Goal: Task Accomplishment & Management: Complete application form

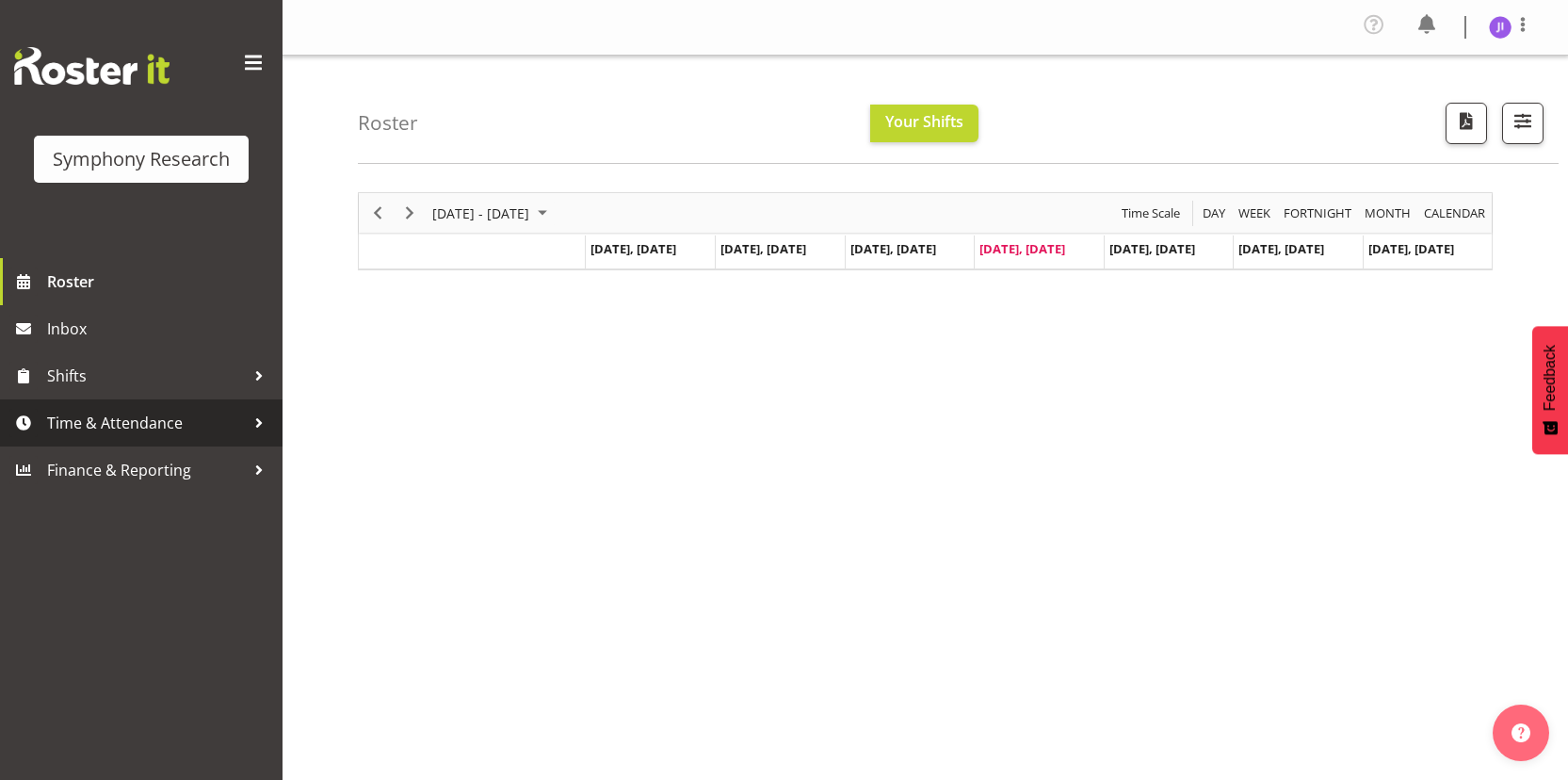
click at [223, 417] on span "Time & Attendance" at bounding box center [145, 422] width 198 height 28
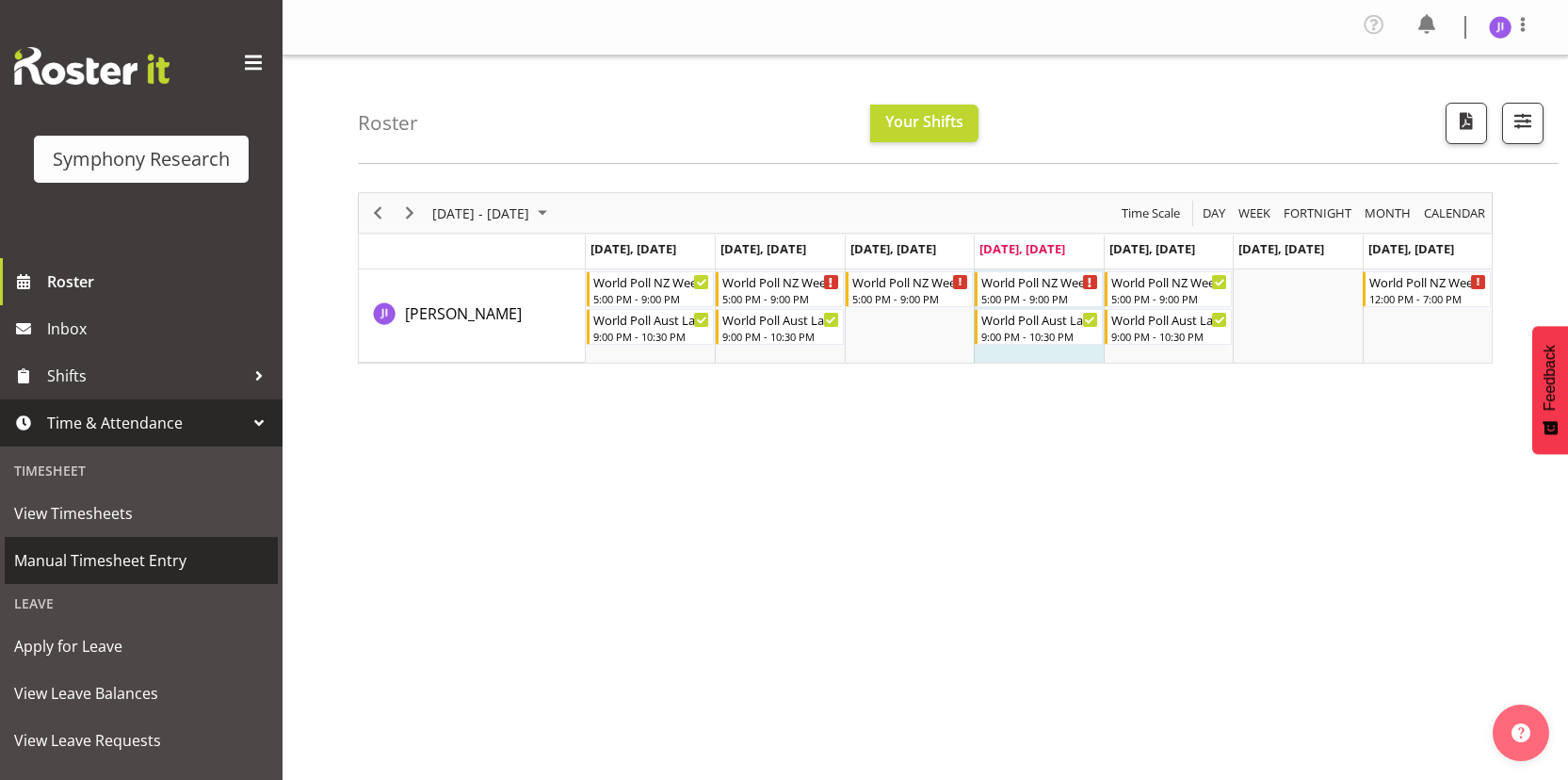
click at [129, 559] on span "Manual Timesheet Entry" at bounding box center [140, 560] width 255 height 28
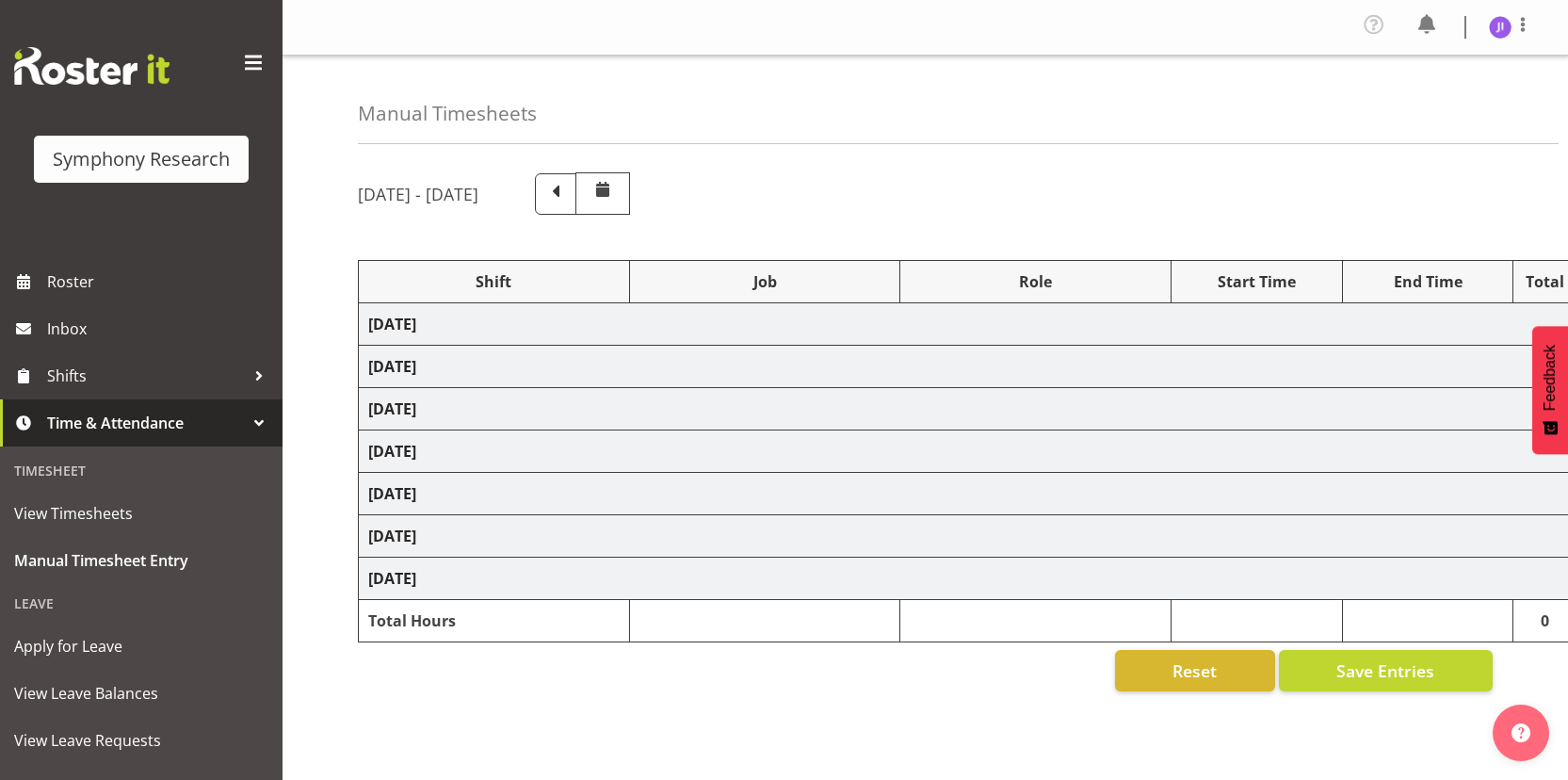
select select "48116"
select select "10527"
select select "48116"
select select "10499"
select select "48116"
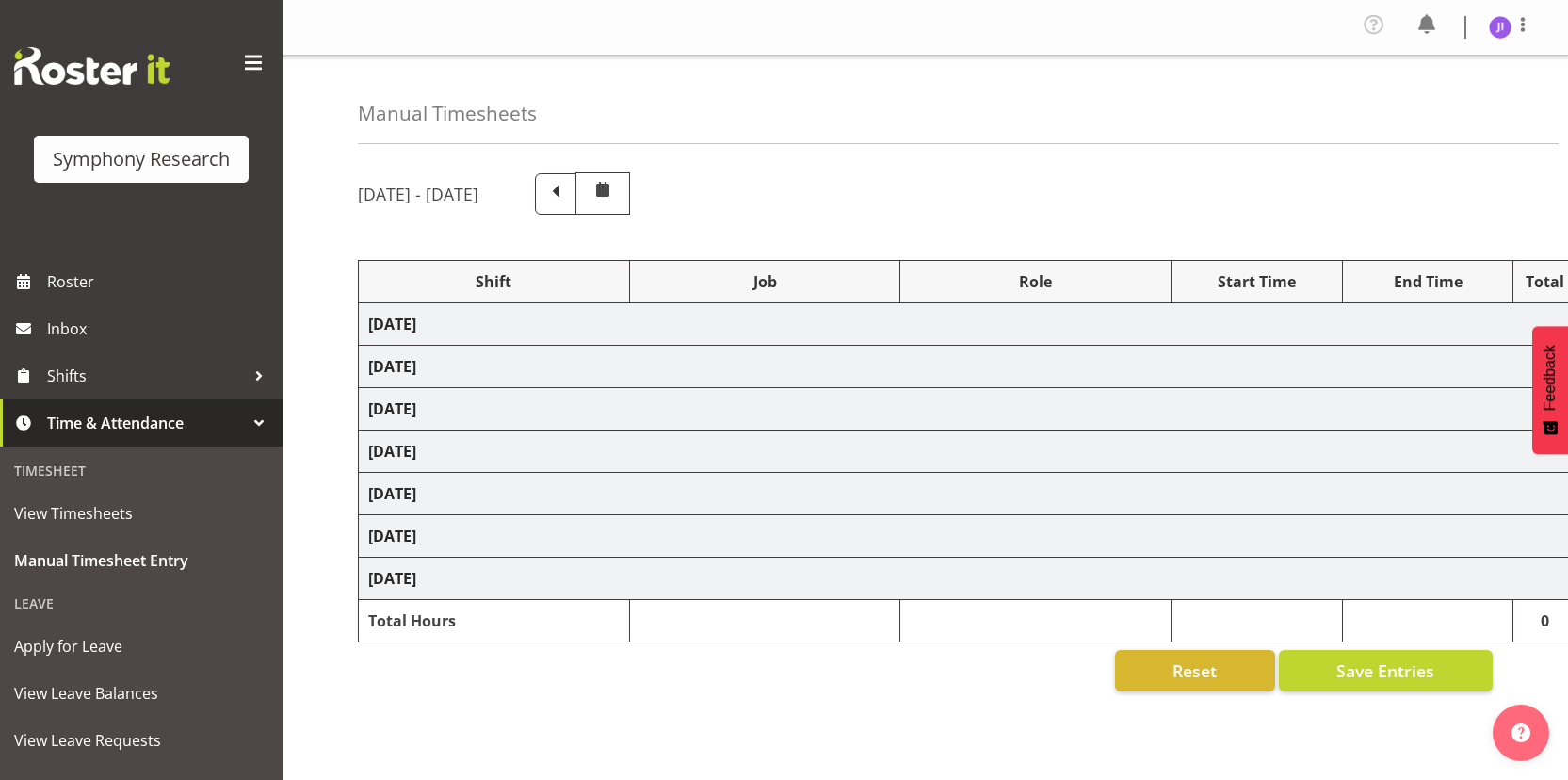
select select "10527"
select select "48116"
select select "10499"
select select "48116"
select select "10527"
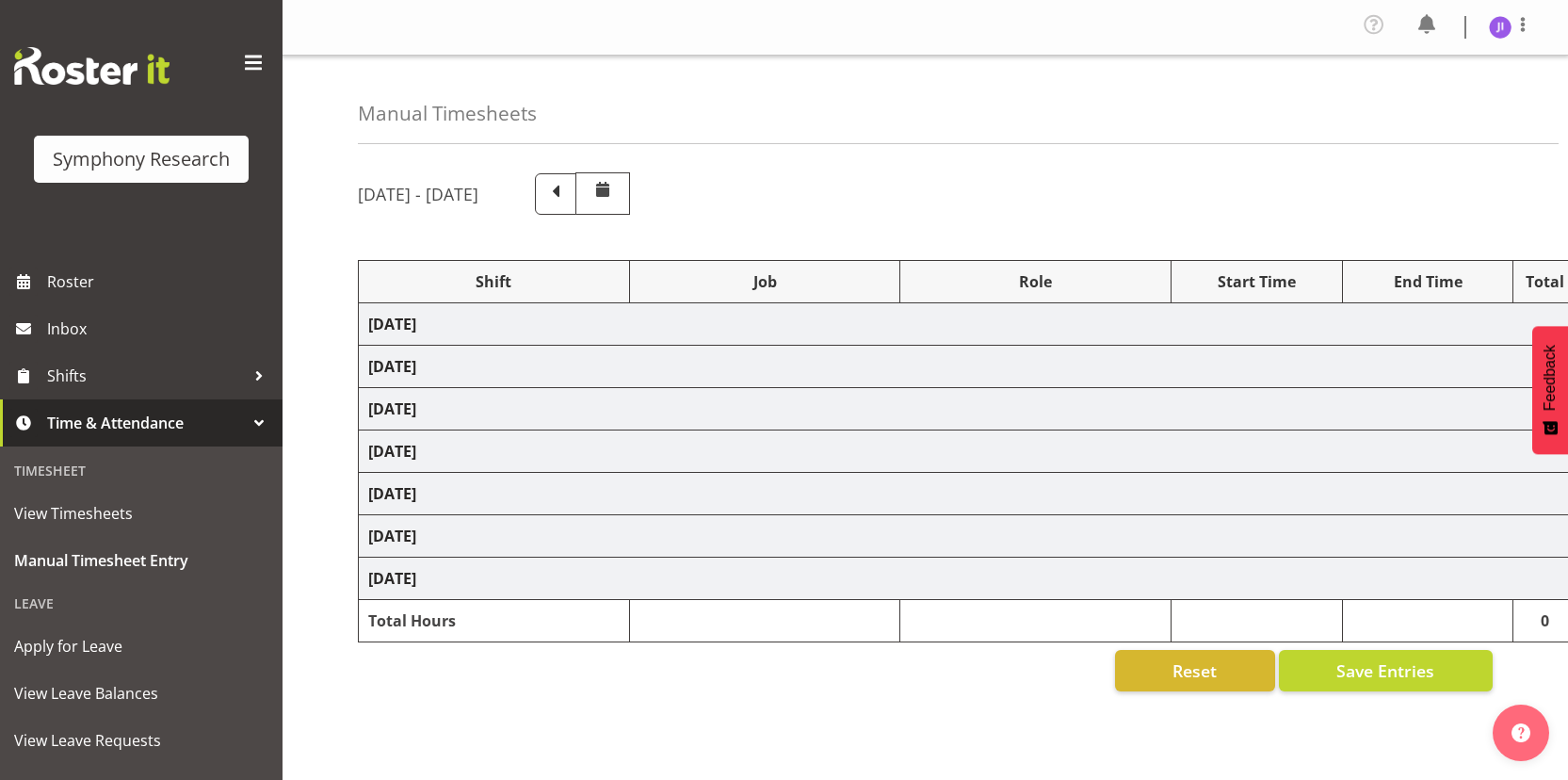
select select "48116"
select select "10499"
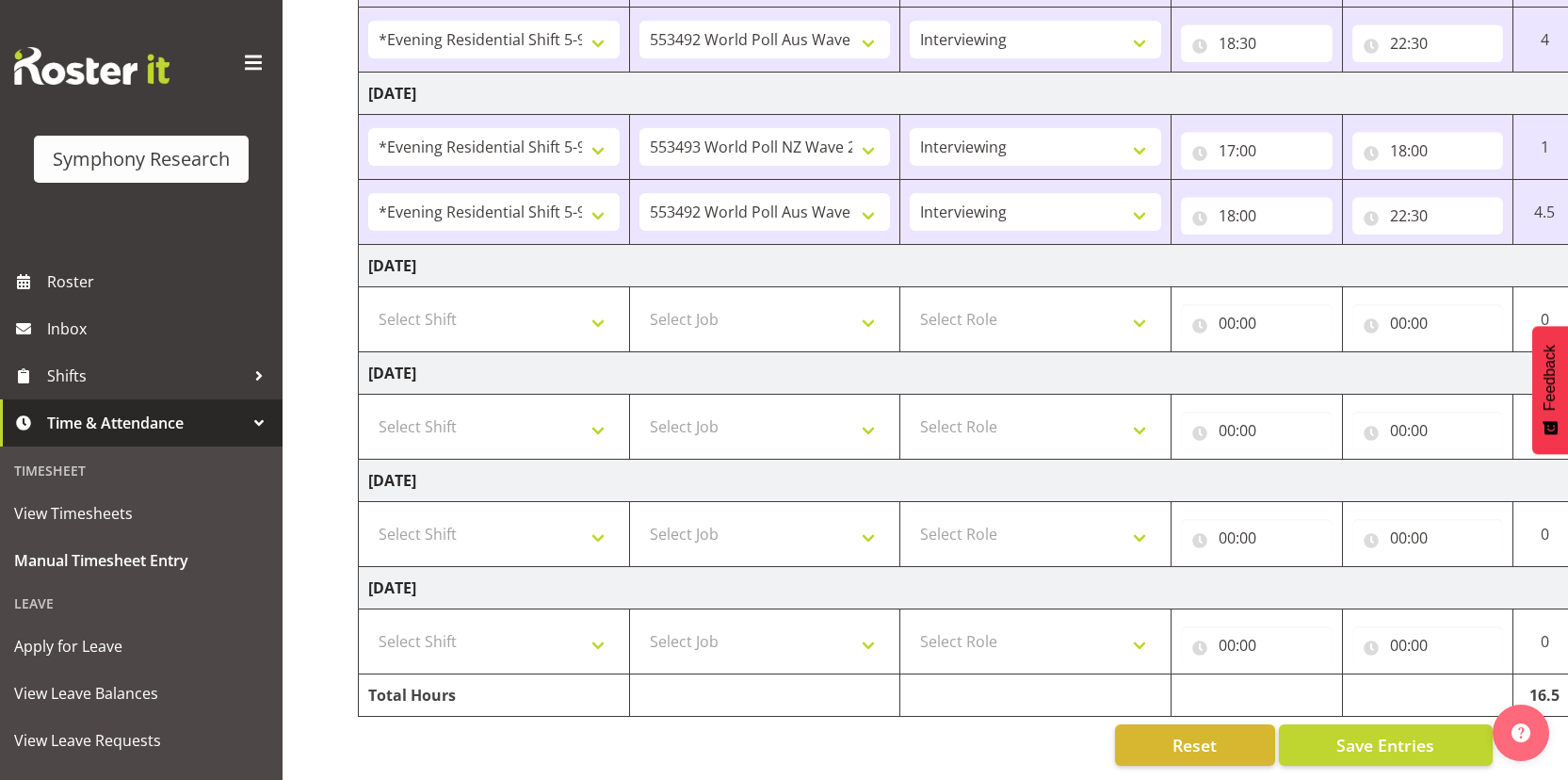
scroll to position [589, 0]
click at [508, 304] on select "Select Shift !!Weekend Residential (Roster IT Shift Label) *Business 9/10am ~ 4…" at bounding box center [494, 319] width 252 height 38
select select "48116"
click at [369, 300] on select "Select Shift !!Weekend Residential (Roster IT Shift Label) *Business 9/10am ~ 4…" at bounding box center [494, 319] width 252 height 38
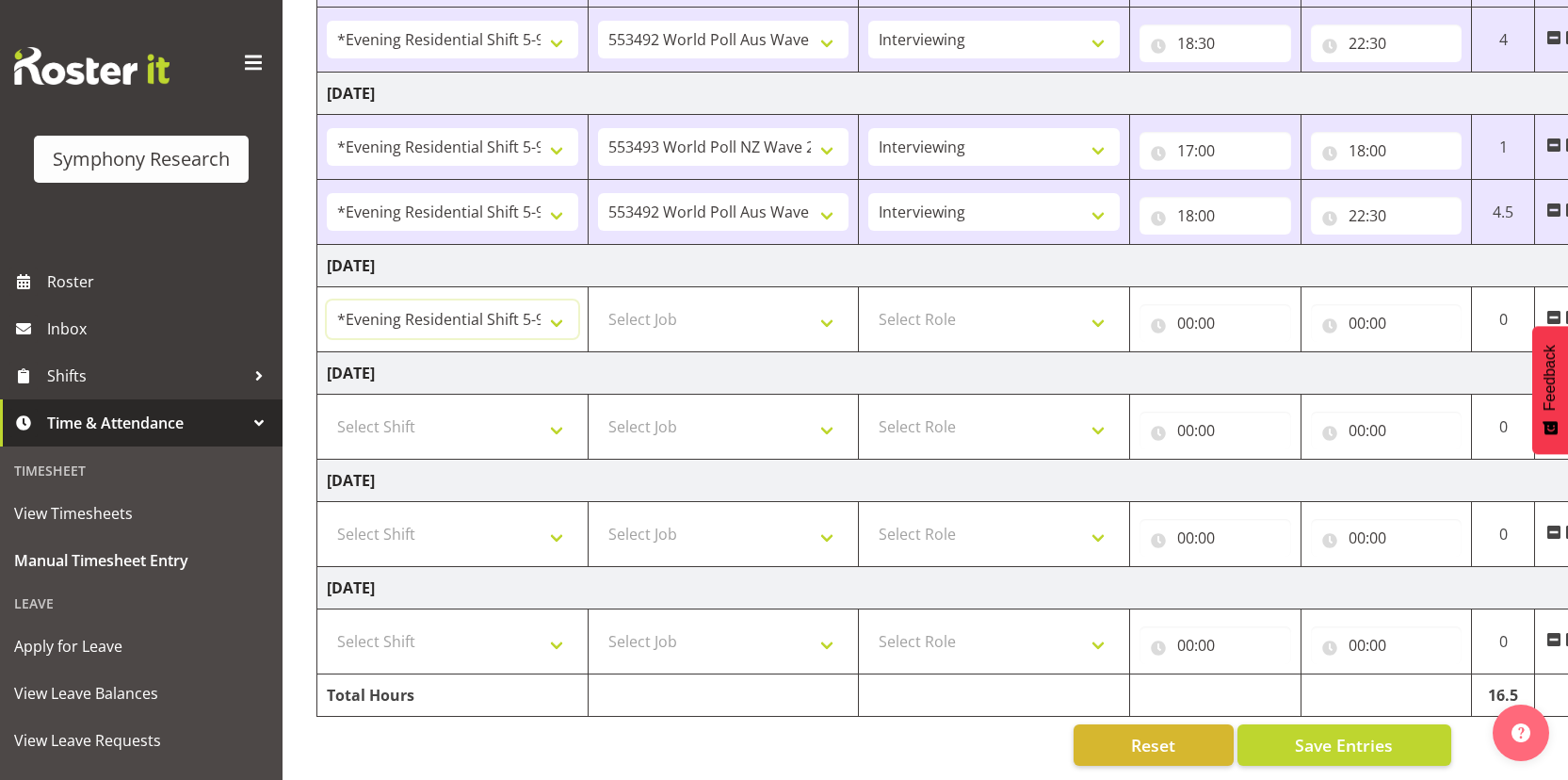
scroll to position [0, 108]
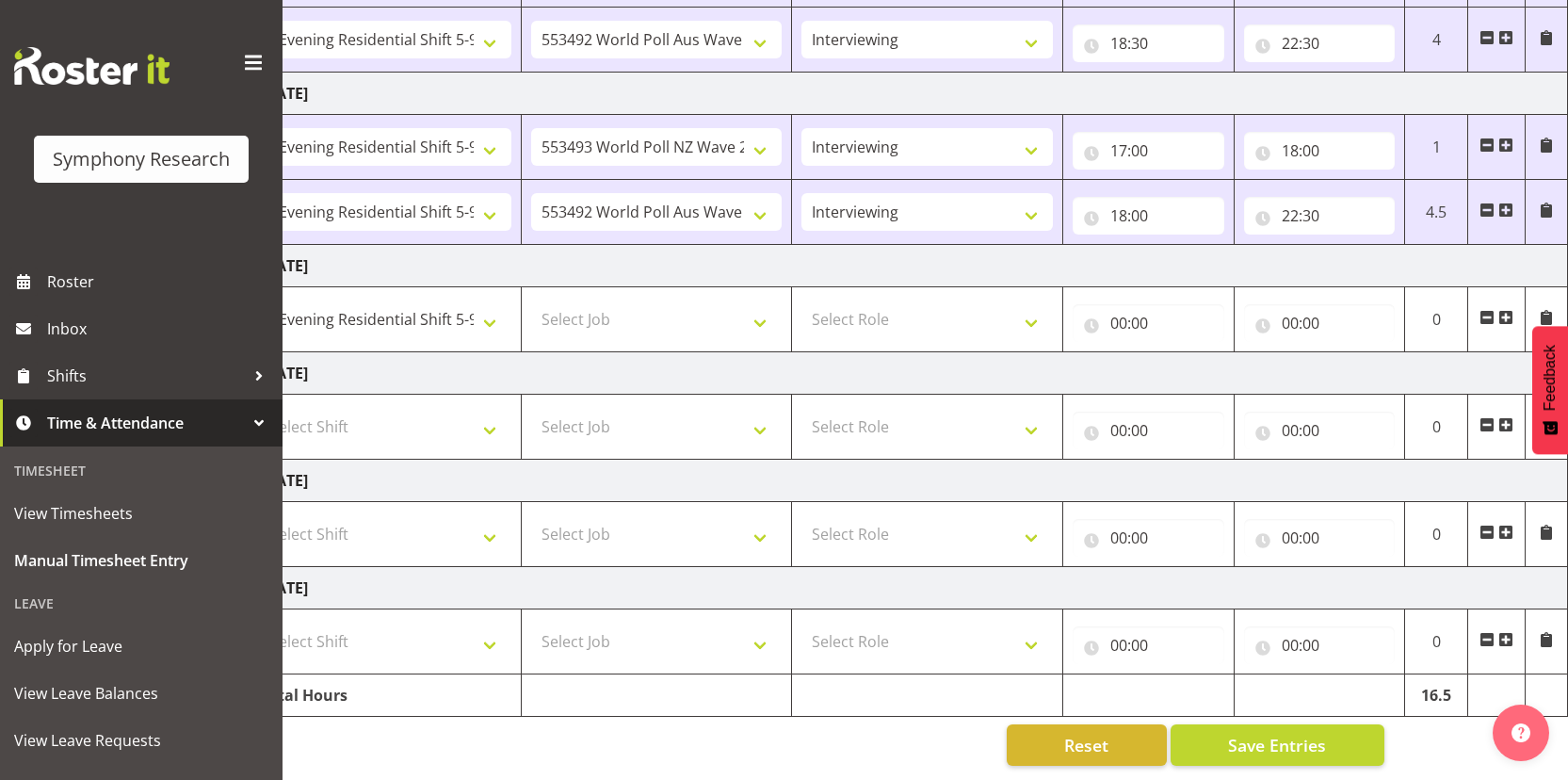
click at [1501, 310] on span at bounding box center [1505, 317] width 15 height 15
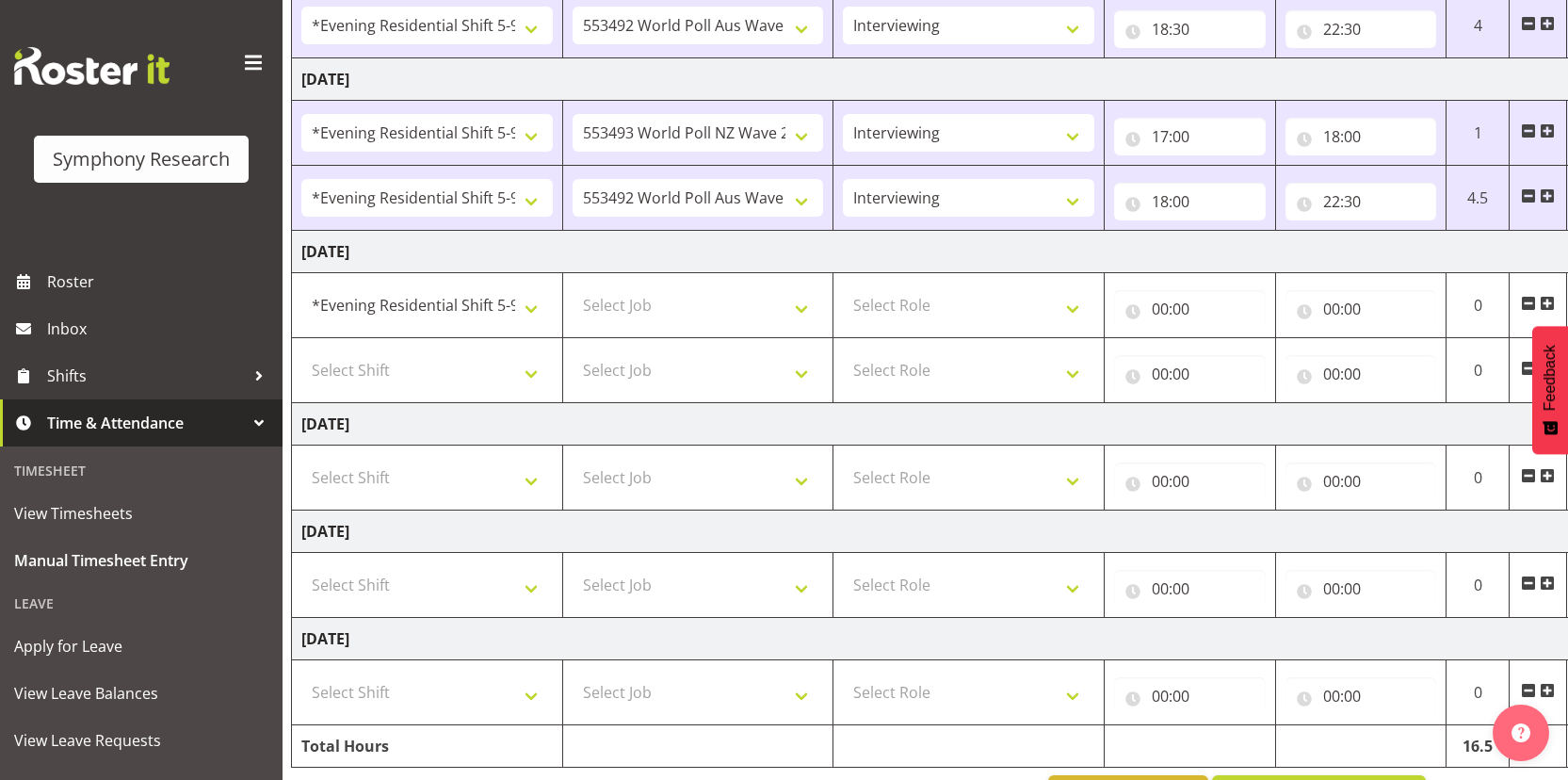
scroll to position [0, 0]
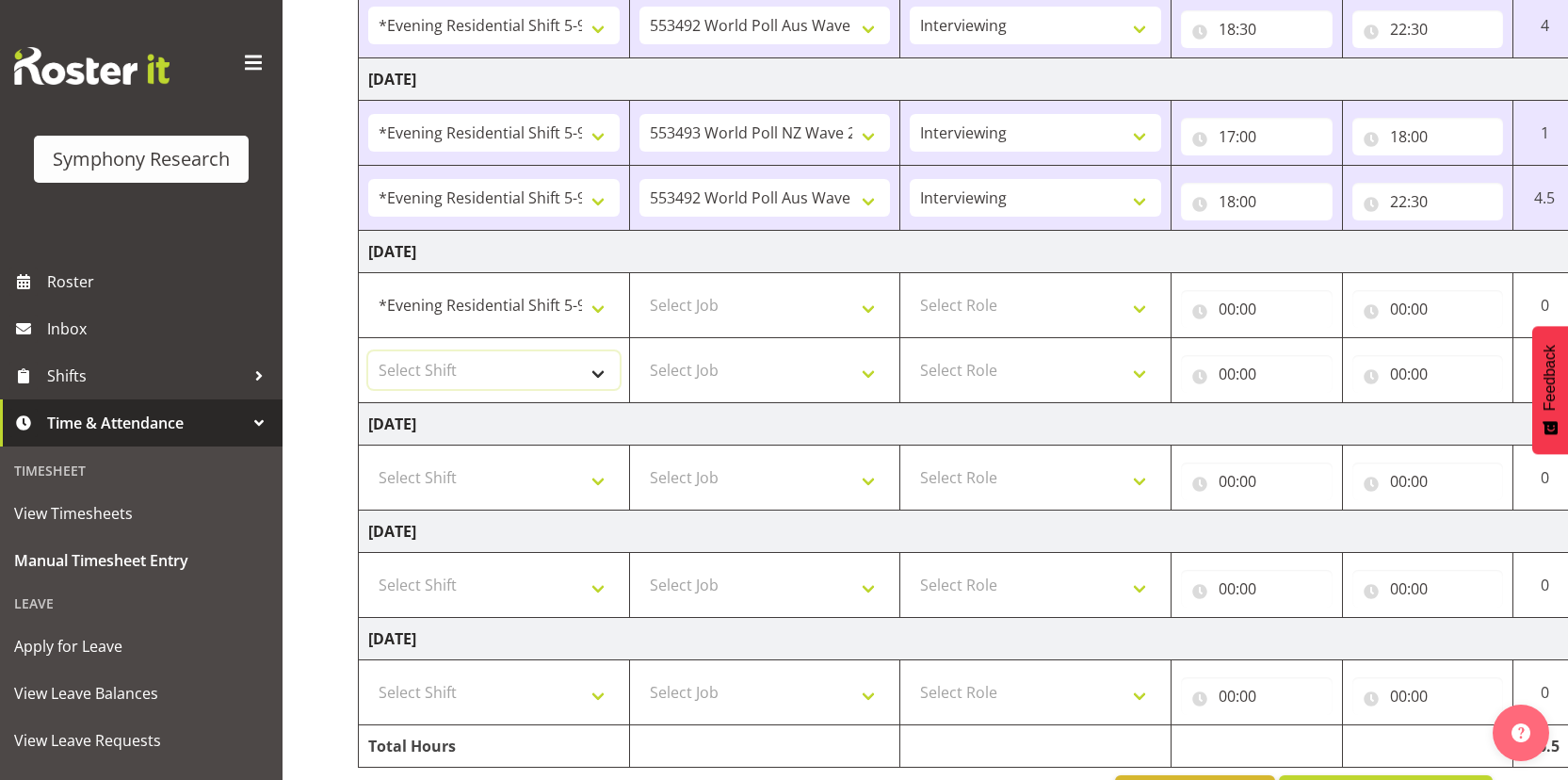
click at [475, 374] on select "Select Shift !!Weekend Residential (Roster IT Shift Label) *Business 9/10am ~ 4…" at bounding box center [494, 370] width 252 height 38
select select "48116"
click at [369, 351] on select "Select Shift !!Weekend Residential (Roster IT Shift Label) *Business 9/10am ~ 4…" at bounding box center [494, 370] width 252 height 38
click at [775, 301] on select "Select Job 550060 IF Admin 553492 World Poll Aus Wave 2 Main 2025 553493 World …" at bounding box center [765, 305] width 252 height 38
select select "10527"
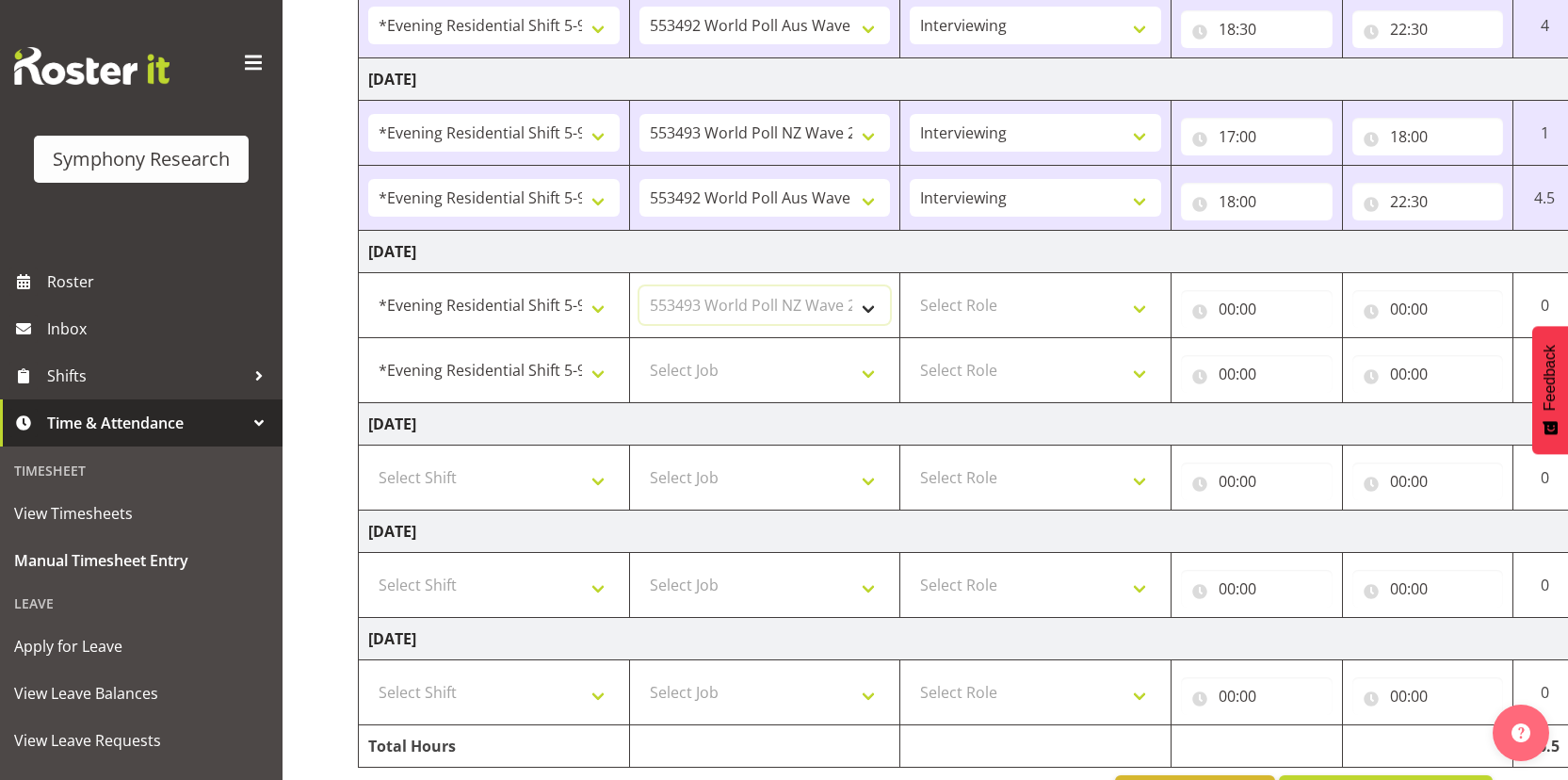
click at [640, 287] on select "Select Job 550060 IF Admin 553492 World Poll Aus Wave 2 Main 2025 553493 World …" at bounding box center [765, 305] width 252 height 38
click at [798, 371] on select "Select Job 550060 IF Admin 553492 World Poll Aus Wave 2 Main 2025 553493 World …" at bounding box center [765, 370] width 252 height 38
select select "10499"
click at [640, 351] on select "Select Job 550060 IF Admin 553492 World Poll Aus Wave 2 Main 2025 553493 World …" at bounding box center [765, 370] width 252 height 38
click at [1034, 295] on select "Select Role Interviewing Briefing" at bounding box center [1036, 305] width 252 height 38
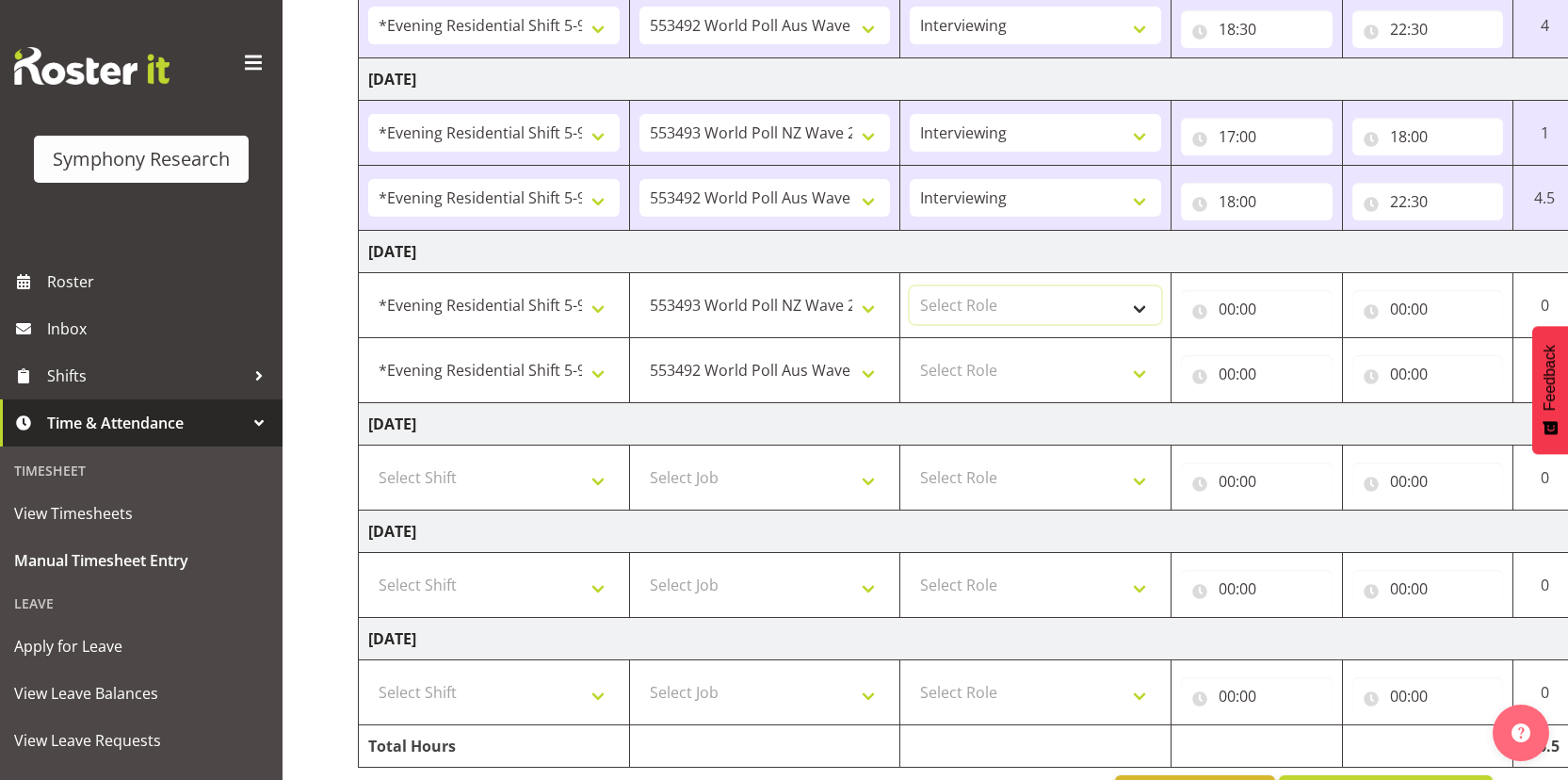
select select "47"
click at [910, 287] on select "Select Role Interviewing Briefing" at bounding box center [1036, 305] width 252 height 38
click at [1018, 370] on select "Select Role Interviewing Briefing" at bounding box center [1036, 370] width 252 height 38
select select "47"
click at [910, 351] on select "Select Role Interviewing Briefing" at bounding box center [1036, 370] width 252 height 38
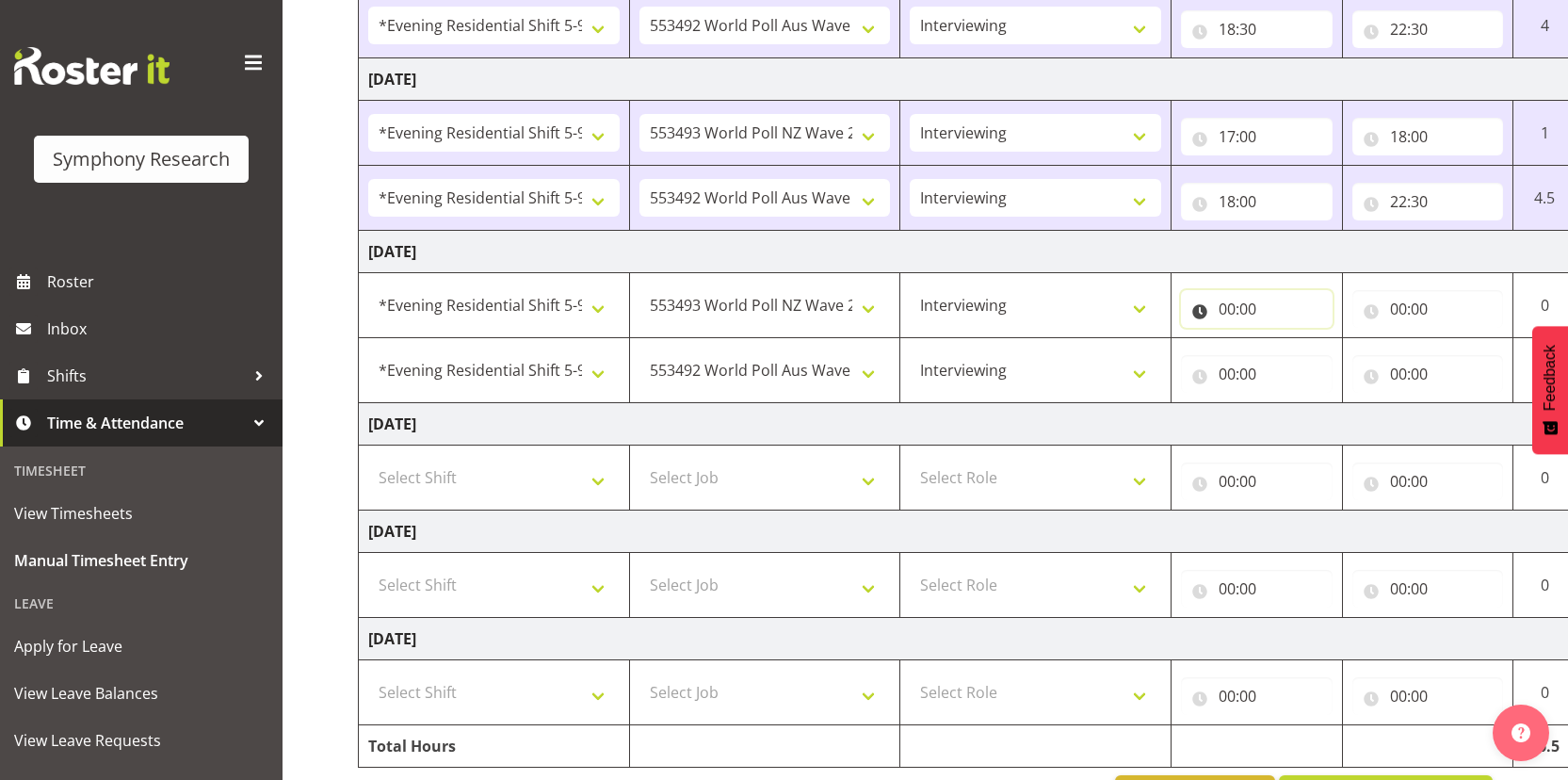
click at [1232, 311] on input "00:00" at bounding box center [1256, 308] width 151 height 38
click at [1307, 363] on select "00 01 02 03 04 05 06 07 08 09 10 11 12 13 14 15 16 17 18 19 20 21 22 23" at bounding box center [1309, 358] width 42 height 38
select select "17"
click at [1288, 339] on select "00 01 02 03 04 05 06 07 08 09 10 11 12 13 14 15 16 17 18 19 20 21 22 23" at bounding box center [1309, 358] width 42 height 38
type input "17:00"
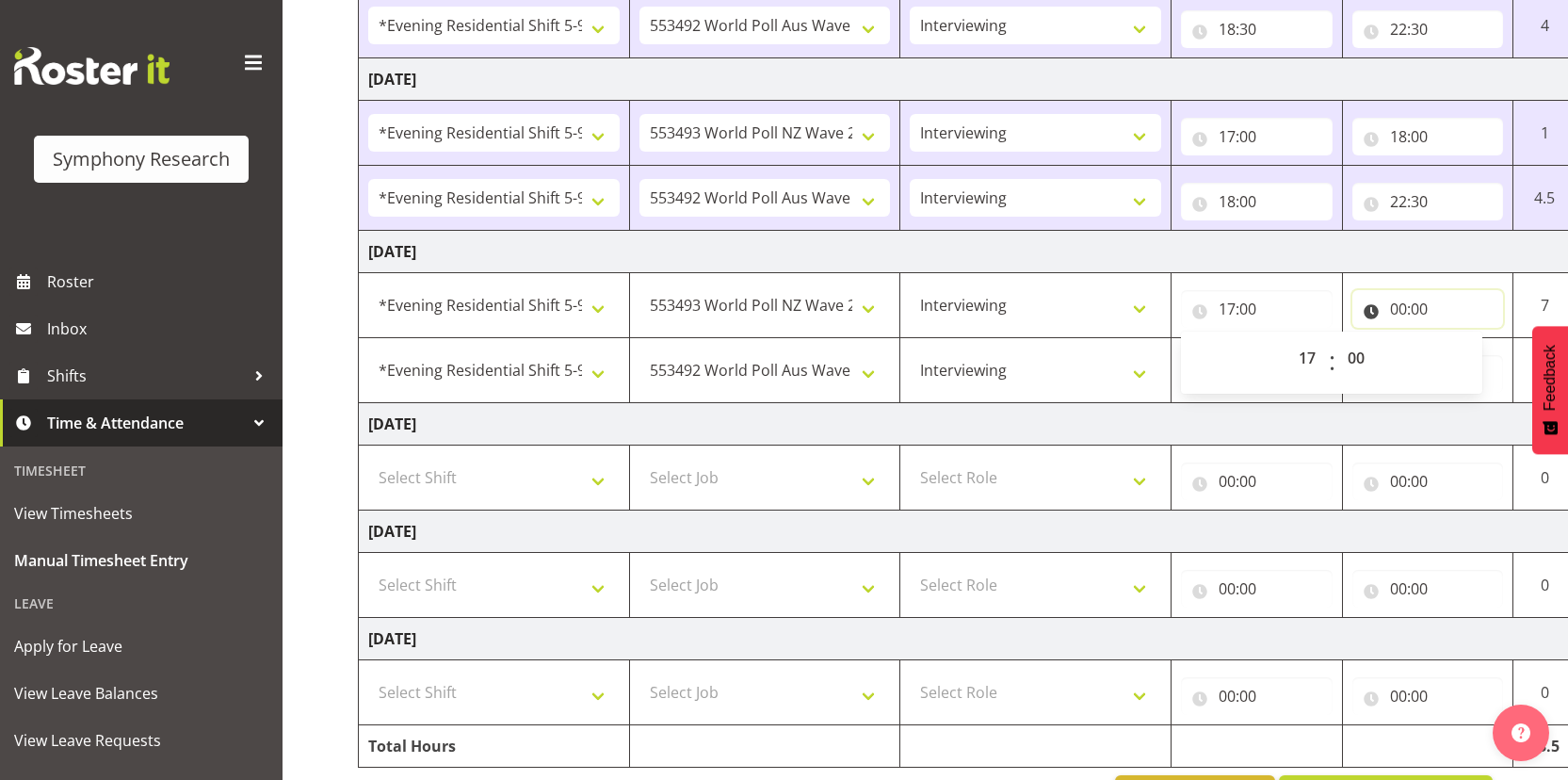
click at [1408, 306] on input "00:00" at bounding box center [1428, 308] width 151 height 38
click at [1467, 360] on select "00 01 02 03 04 05 06 07 08 09 10 11 12 13 14 15 16 17 18 19 20 21 22 23" at bounding box center [1480, 358] width 42 height 38
select select "18"
click at [1460, 339] on select "00 01 02 03 04 05 06 07 08 09 10 11 12 13 14 15 16 17 18 19 20 21 22 23" at bounding box center [1480, 358] width 42 height 38
type input "18:00"
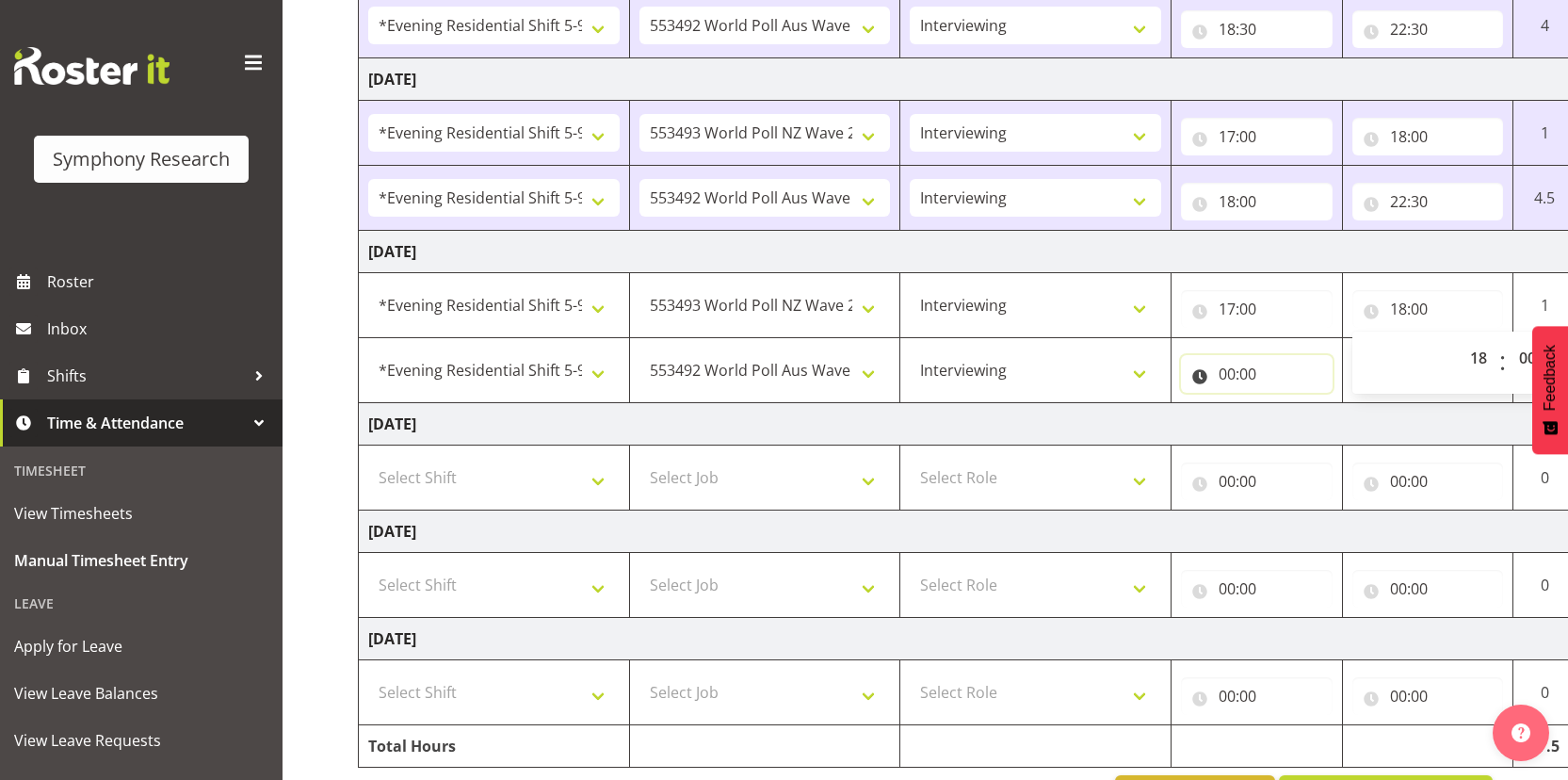
click at [1229, 374] on input "00:00" at bounding box center [1256, 373] width 151 height 38
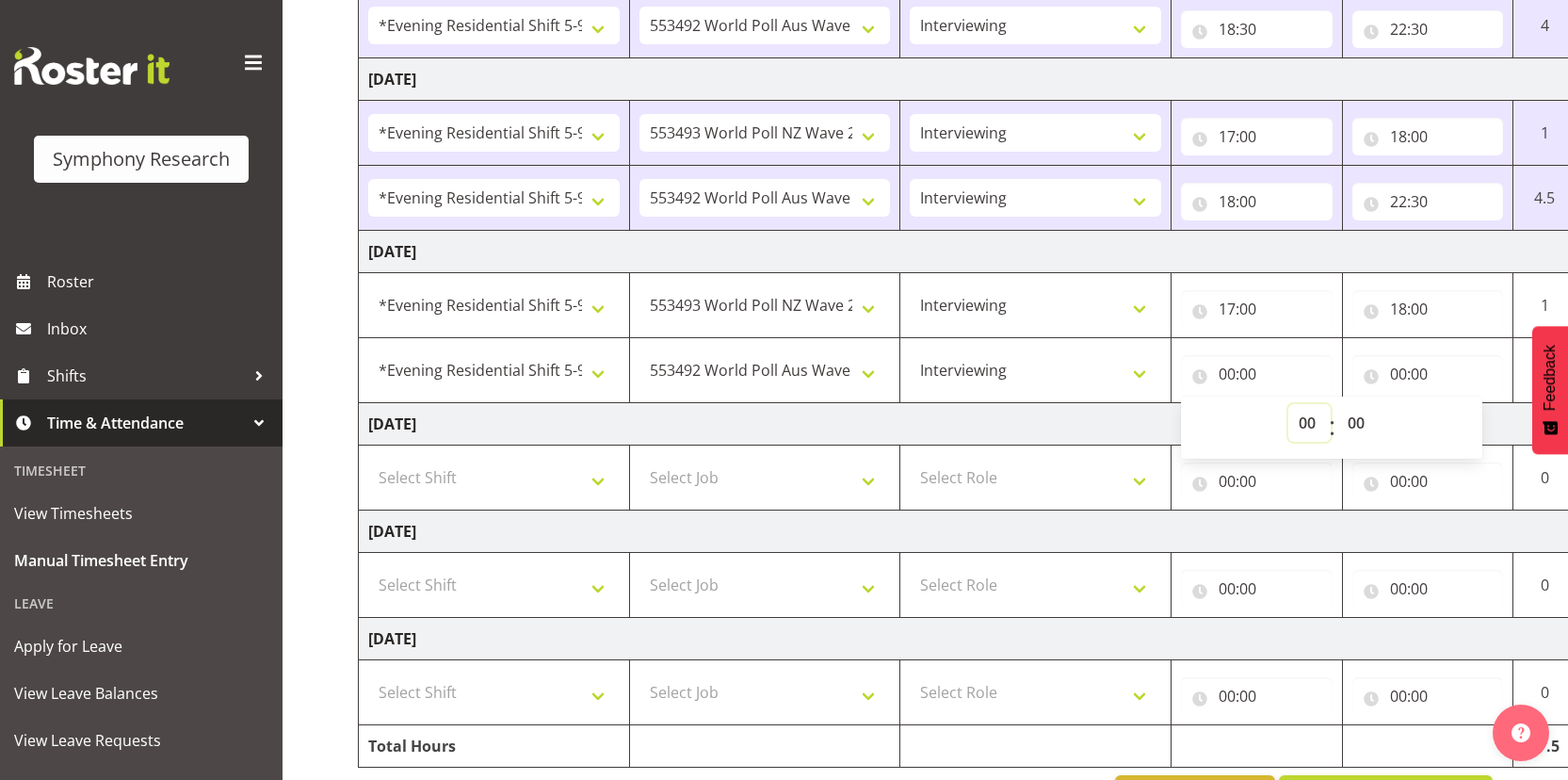
click at [1310, 424] on select "00 01 02 03 04 05 06 07 08 09 10 11 12 13 14 15 16 17 18 19 20 21 22 23" at bounding box center [1309, 422] width 42 height 38
select select "18"
click at [1288, 404] on select "00 01 02 03 04 05 06 07 08 09 10 11 12 13 14 15 16 17 18 19 20 21 22 23" at bounding box center [1309, 422] width 42 height 38
type input "18:00"
click at [1402, 370] on input "00:00" at bounding box center [1428, 373] width 151 height 38
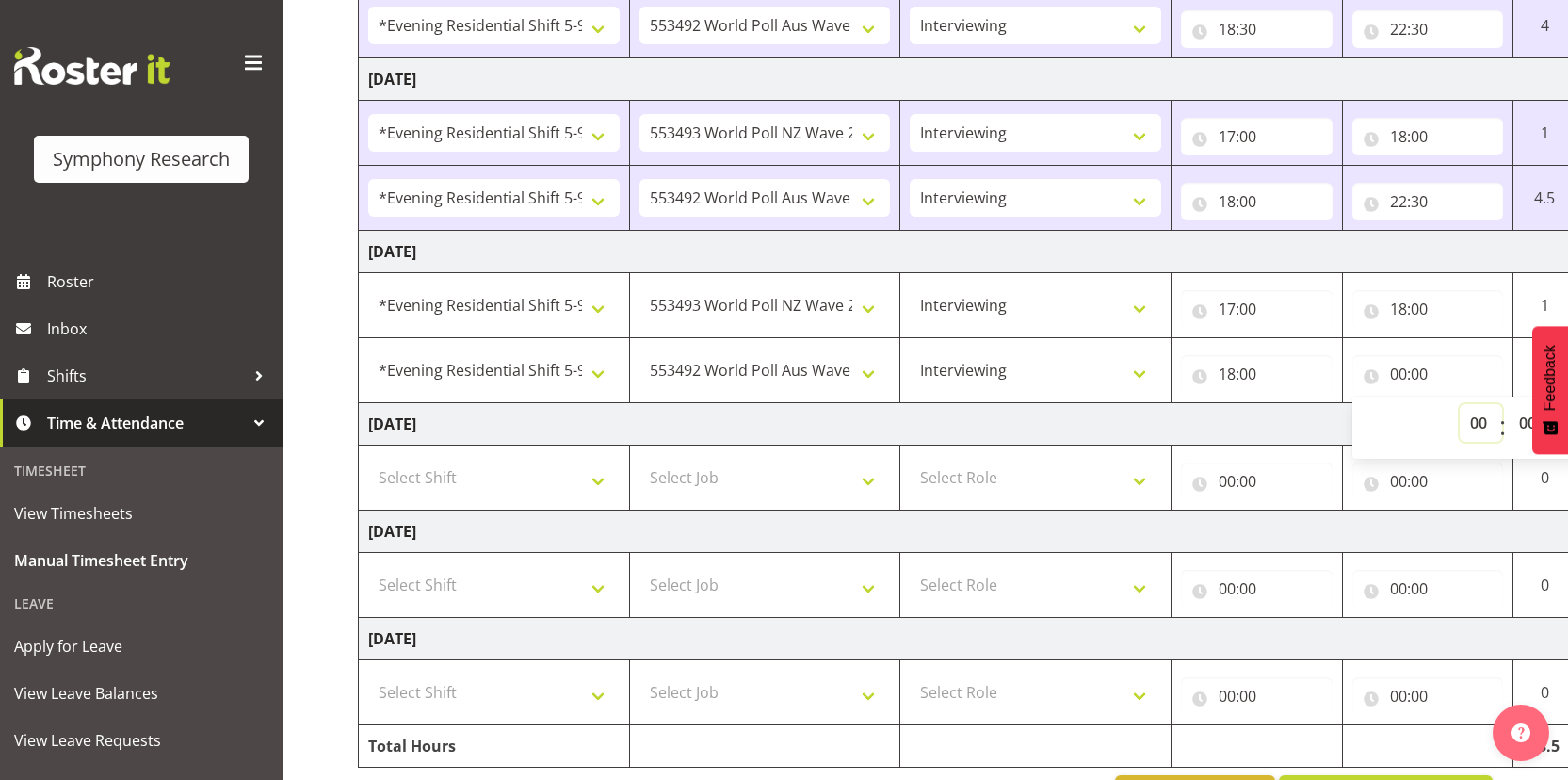
click at [1470, 425] on select "00 01 02 03 04 05 06 07 08 09 10 11 12 13 14 15 16 17 18 19 20 21 22 23" at bounding box center [1480, 422] width 42 height 38
select select "22"
click at [1460, 404] on select "00 01 02 03 04 05 06 07 08 09 10 11 12 13 14 15 16 17 18 19 20 21 22 23" at bounding box center [1480, 422] width 42 height 38
type input "22:00"
click at [1523, 428] on select "00 01 02 03 04 05 06 07 08 09 10 11 12 13 14 15 16 17 18 19 20 21 22 23 24 25 2…" at bounding box center [1529, 422] width 42 height 38
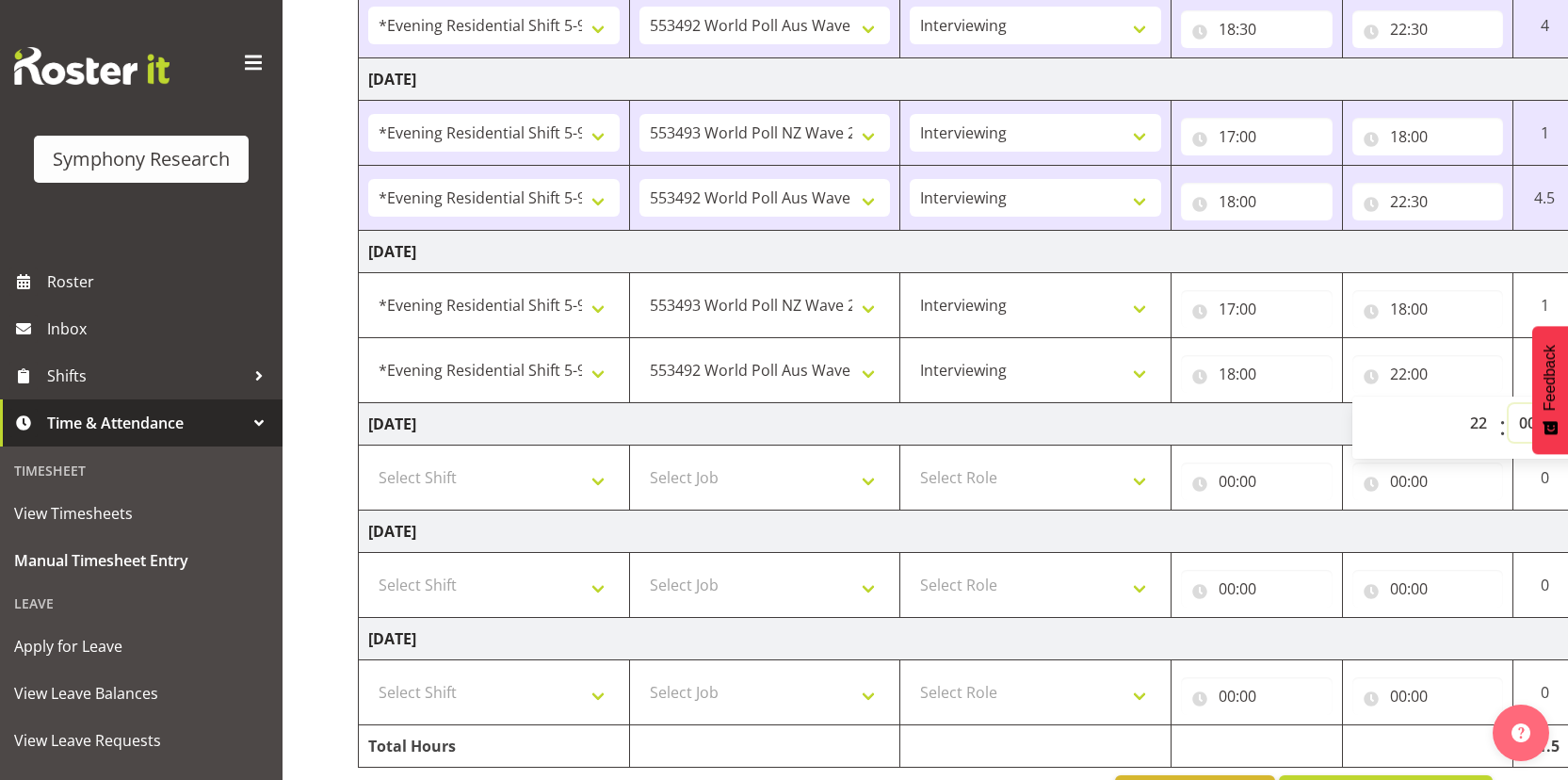
select select "30"
click at [1509, 404] on select "00 01 02 03 04 05 06 07 08 09 10 11 12 13 14 15 16 17 18 19 20 21 22 23 24 25 2…" at bounding box center [1529, 422] width 42 height 38
type input "22:30"
click at [1122, 428] on td "[DATE]" at bounding box center [1017, 423] width 1317 height 42
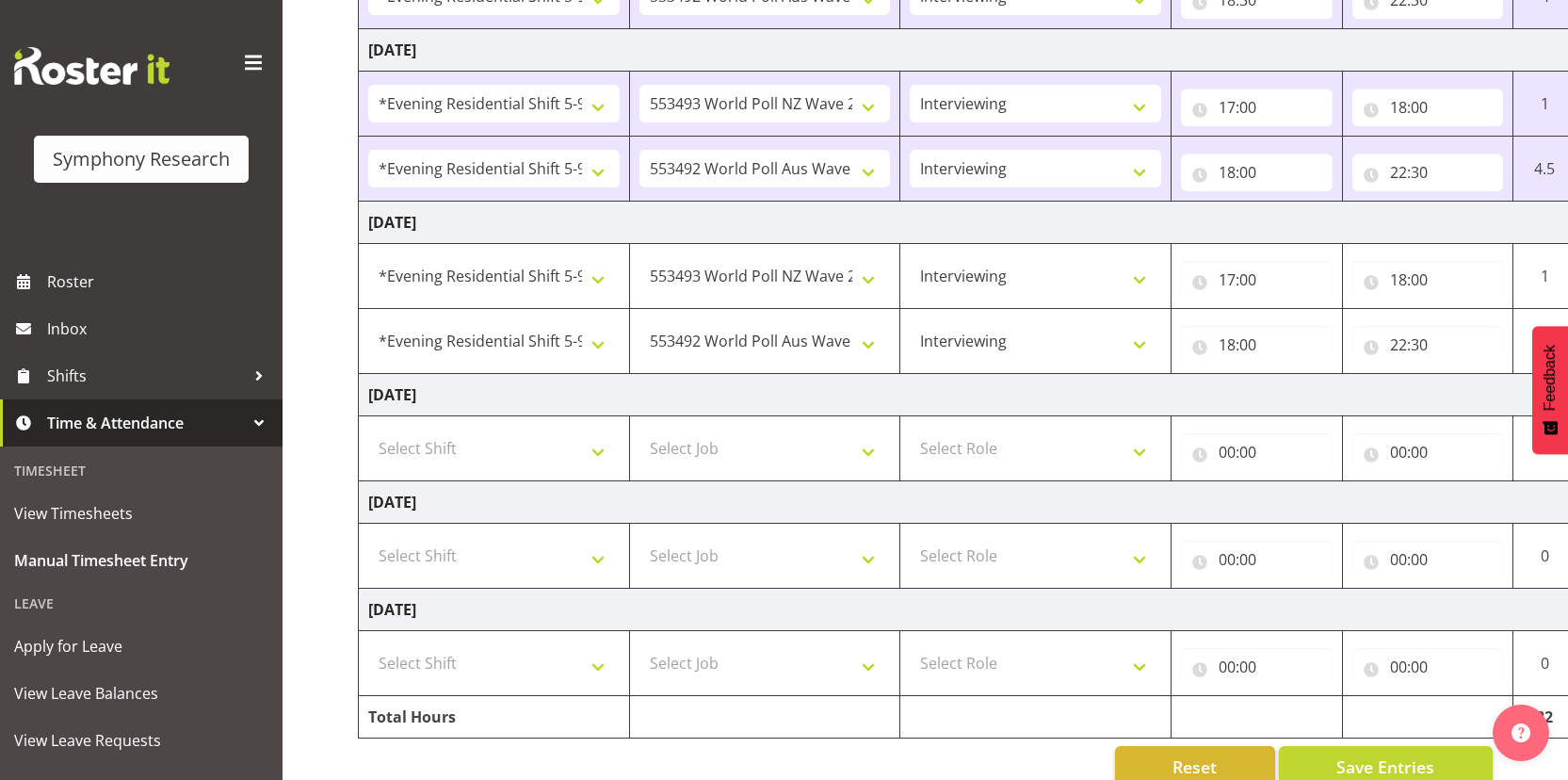
scroll to position [654, 0]
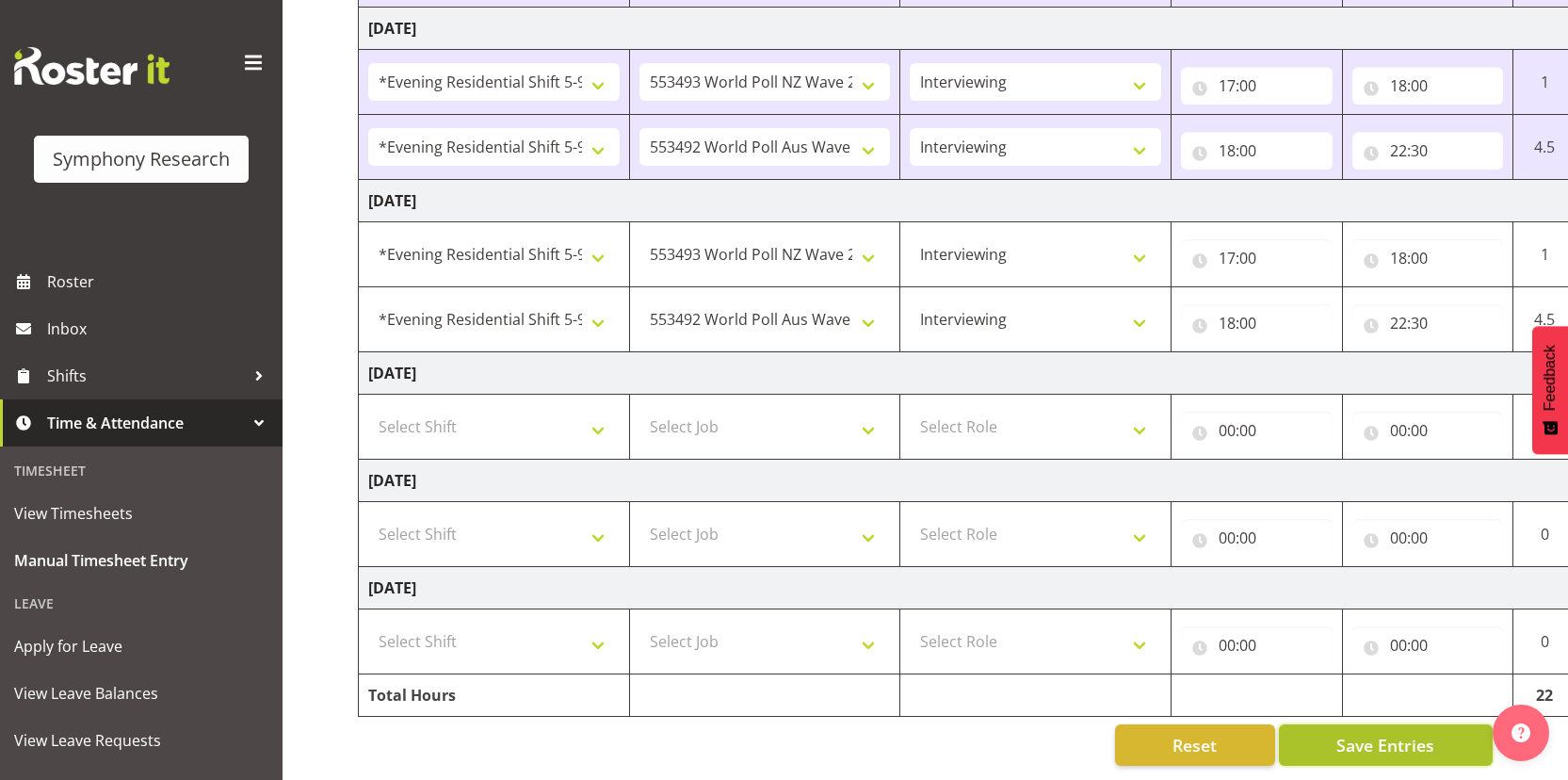
click at [1382, 742] on span "Save Entries" at bounding box center [1385, 744] width 98 height 24
